Goal: Information Seeking & Learning: Learn about a topic

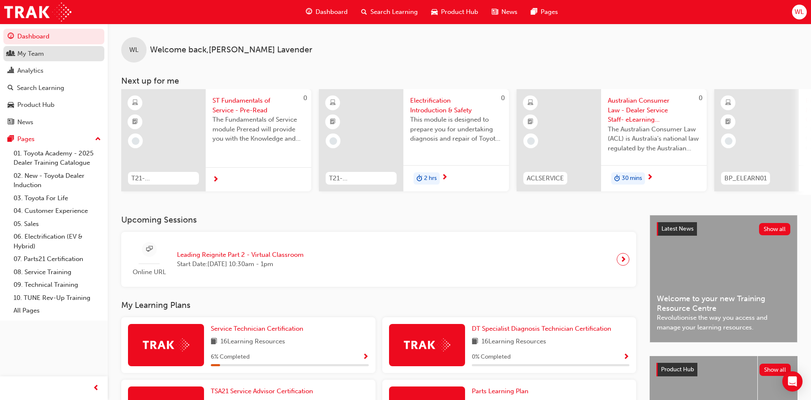
click at [46, 57] on div "My Team" at bounding box center [54, 54] width 92 height 11
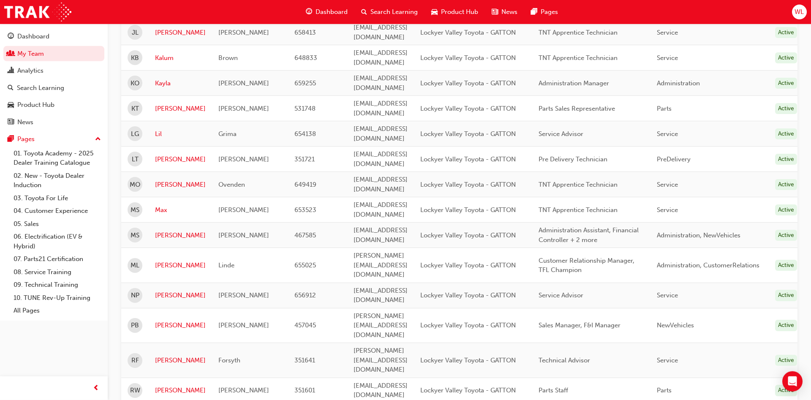
scroll to position [431, 0]
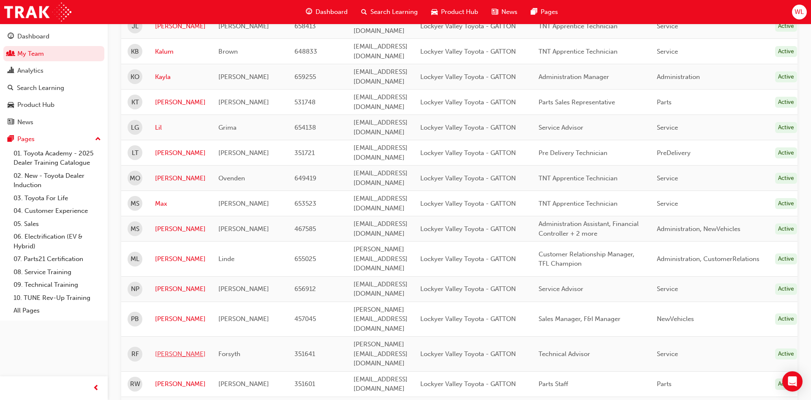
click at [163, 349] on link "[PERSON_NAME]" at bounding box center [180, 354] width 51 height 10
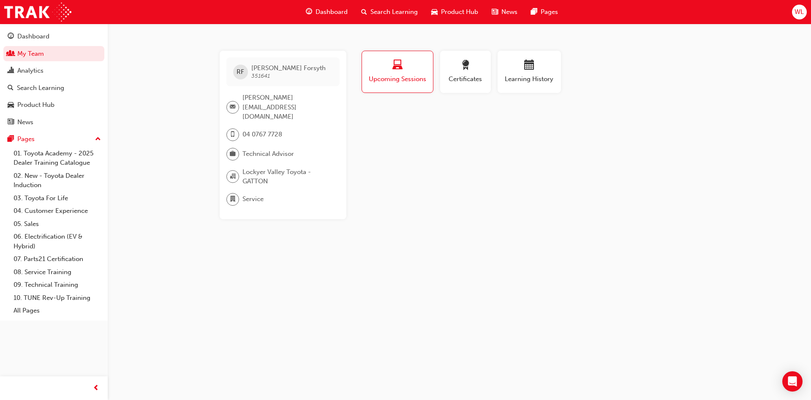
click at [395, 81] on span "Upcoming Sessions" at bounding box center [397, 79] width 58 height 10
click at [558, 76] on button "Learning History" at bounding box center [528, 72] width 63 height 42
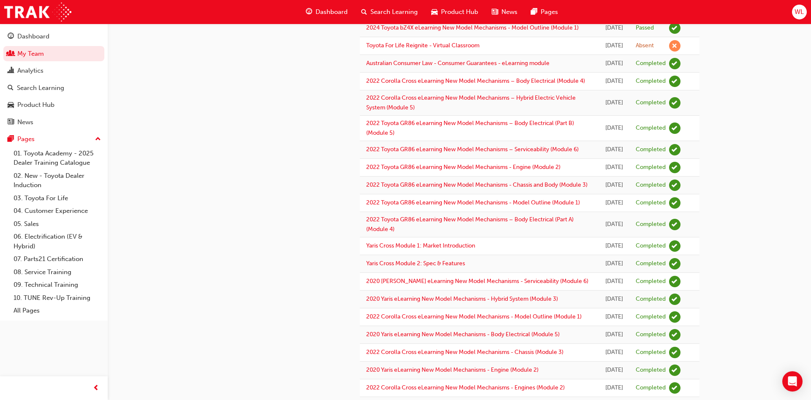
scroll to position [239, 0]
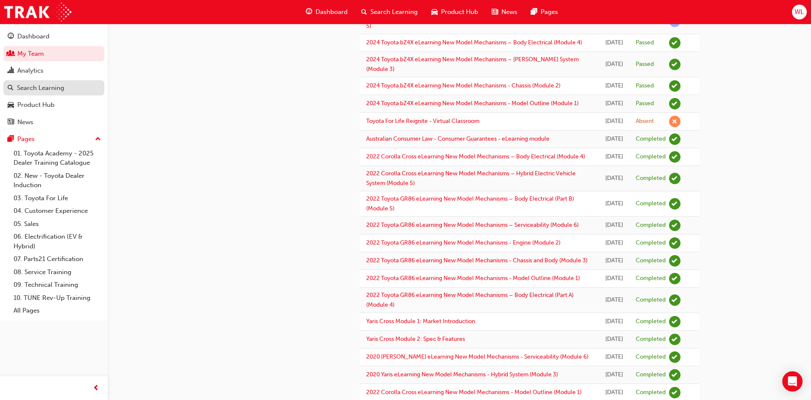
click at [43, 88] on div "Search Learning" at bounding box center [40, 88] width 47 height 10
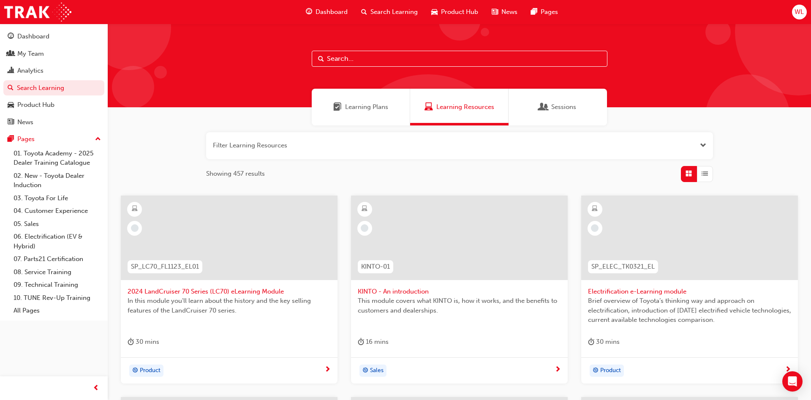
click at [390, 63] on input "text" at bounding box center [460, 59] width 296 height 16
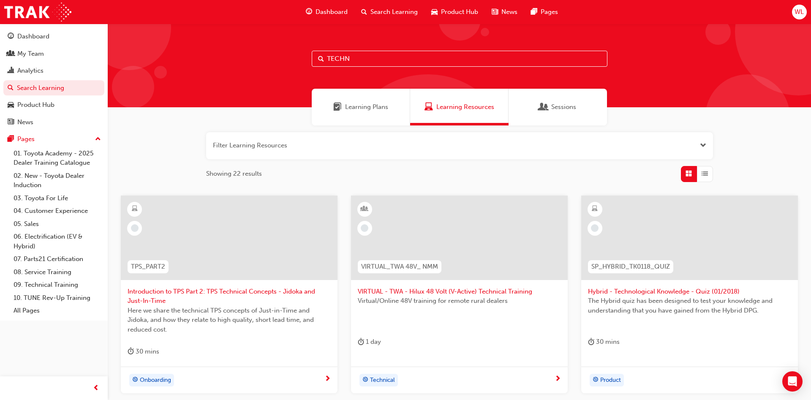
type input "TECHN"
click at [558, 117] on div "Sessions" at bounding box center [557, 107] width 98 height 37
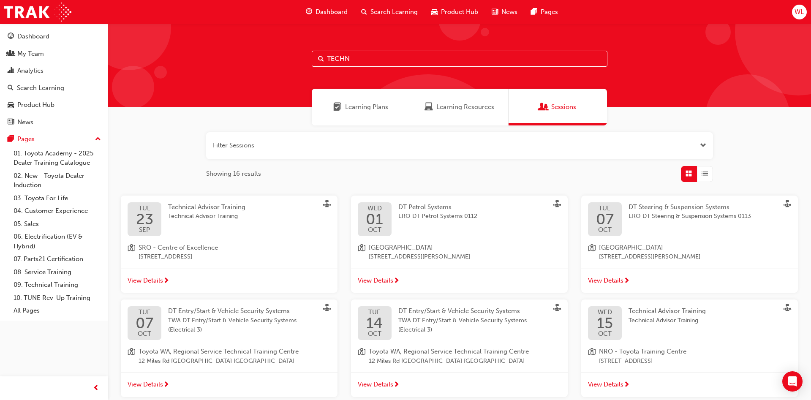
scroll to position [86, 0]
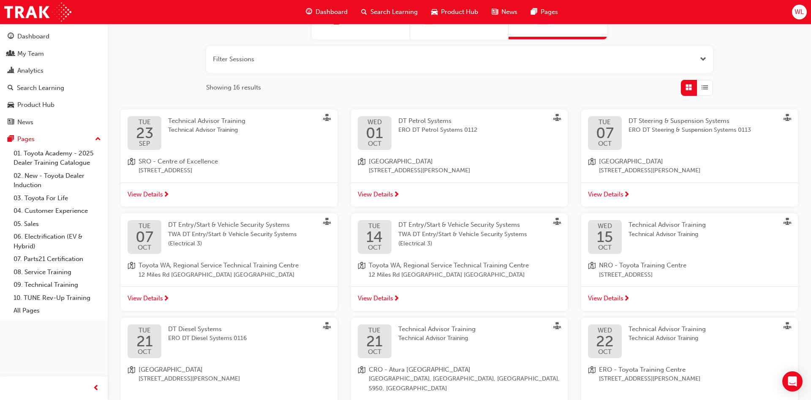
click at [603, 296] on span "View Details" at bounding box center [605, 298] width 35 height 10
